Goal: Navigation & Orientation: Find specific page/section

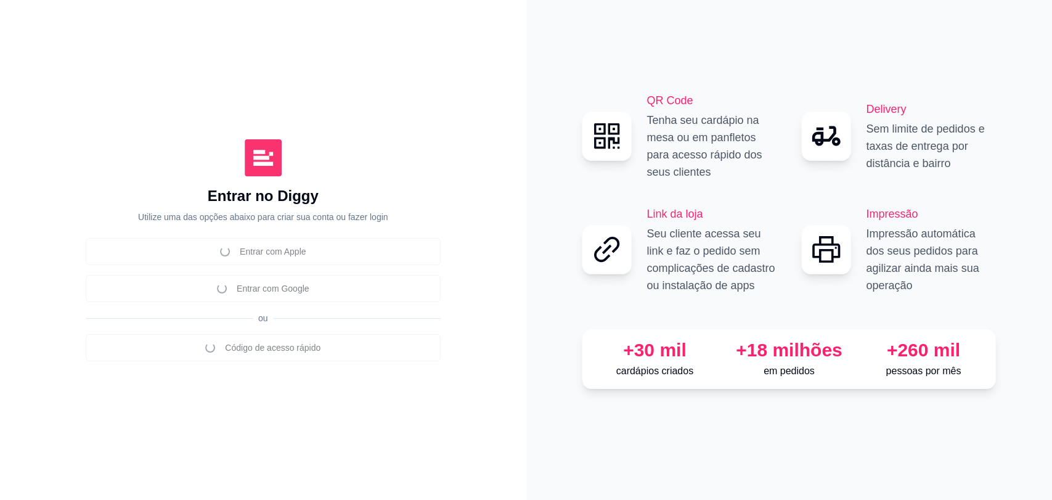
click at [264, 292] on div "Entrar com Apple Entrar com Google ou Código de acesso rápido" at bounding box center [263, 299] width 355 height 123
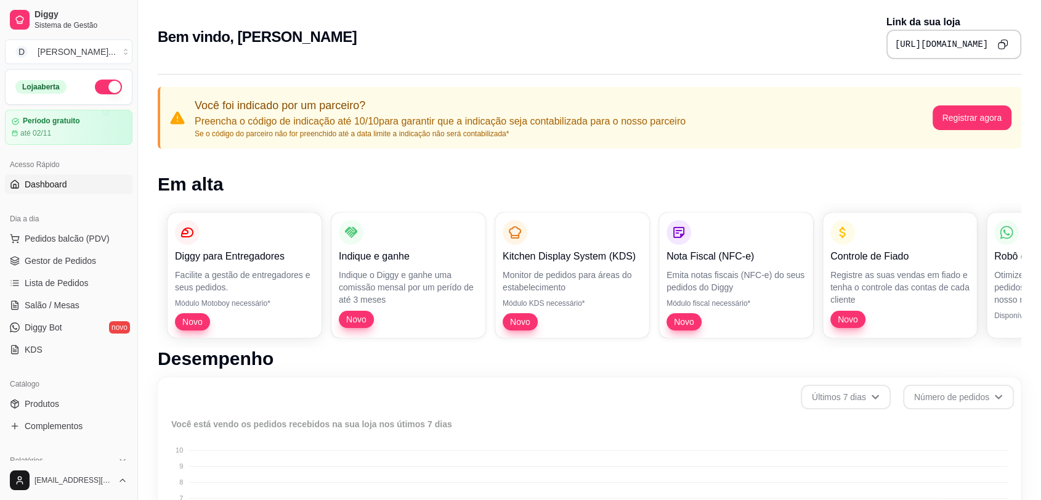
click at [1006, 47] on icon "Copy to clipboard" at bounding box center [1003, 44] width 10 height 10
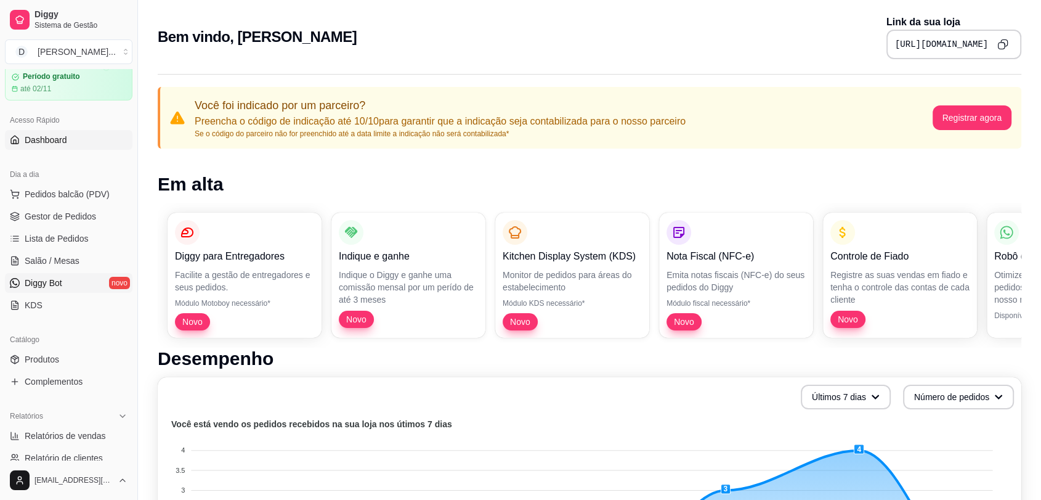
scroll to position [68, 0]
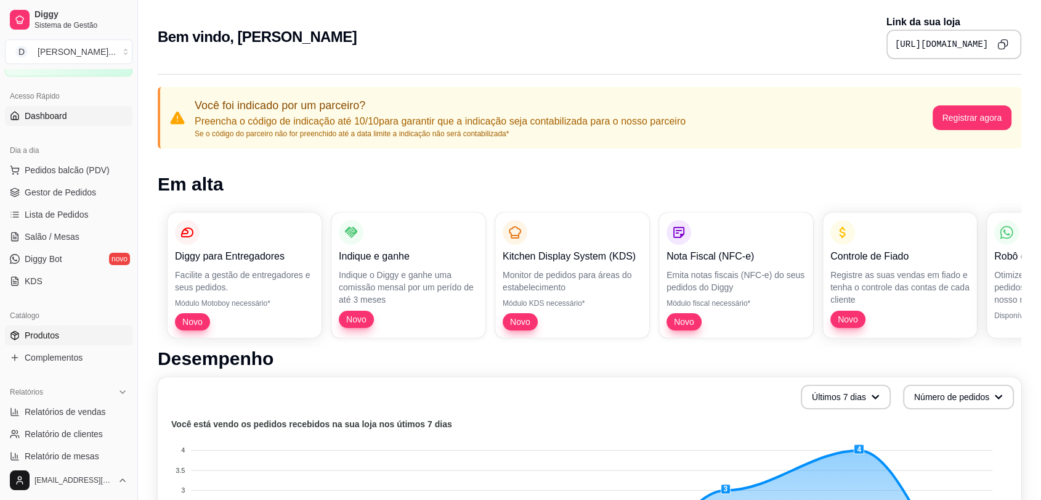
click at [48, 338] on span "Produtos" at bounding box center [42, 335] width 35 height 12
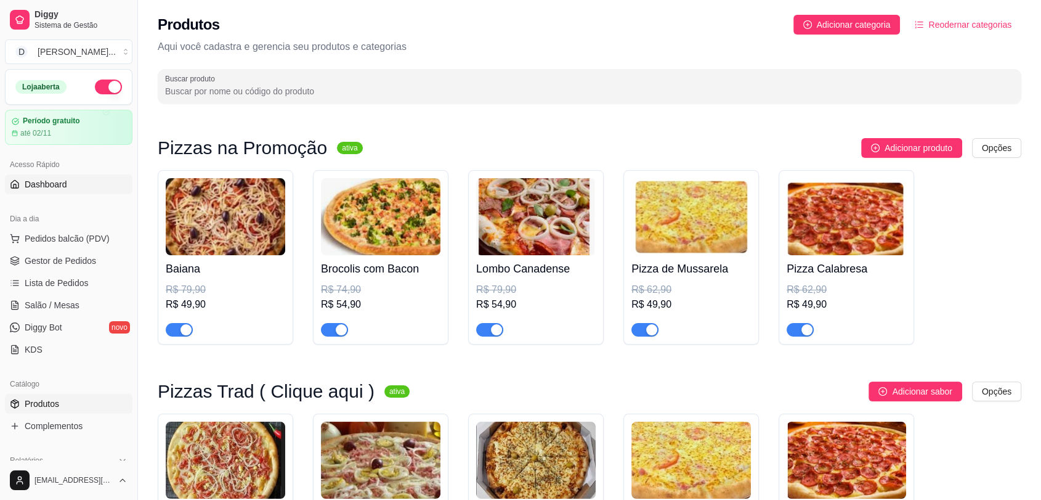
click at [49, 181] on span "Dashboard" at bounding box center [46, 184] width 43 height 12
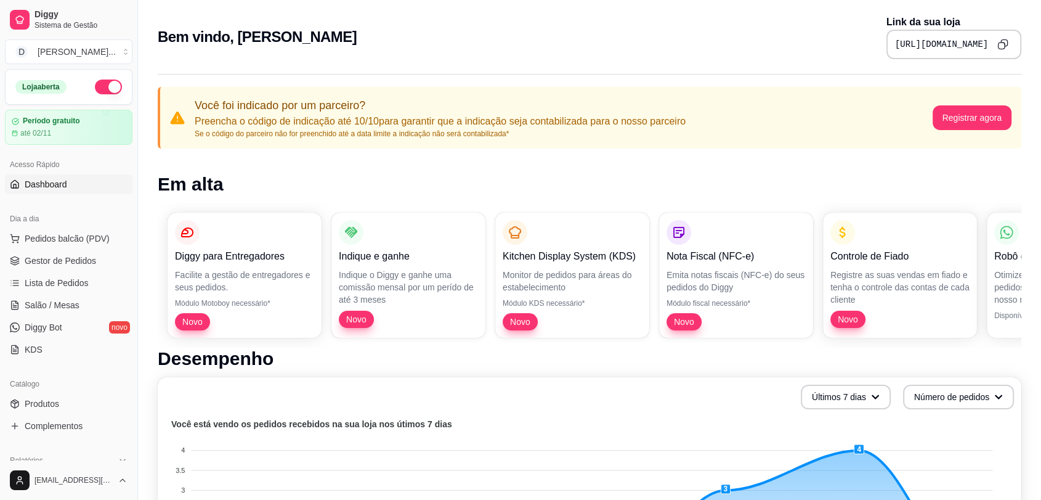
click at [1008, 44] on icon "Copy to clipboard" at bounding box center [1003, 44] width 11 height 11
click at [1009, 40] on button "Copy to clipboard" at bounding box center [1002, 44] width 19 height 19
